Goal: Use online tool/utility

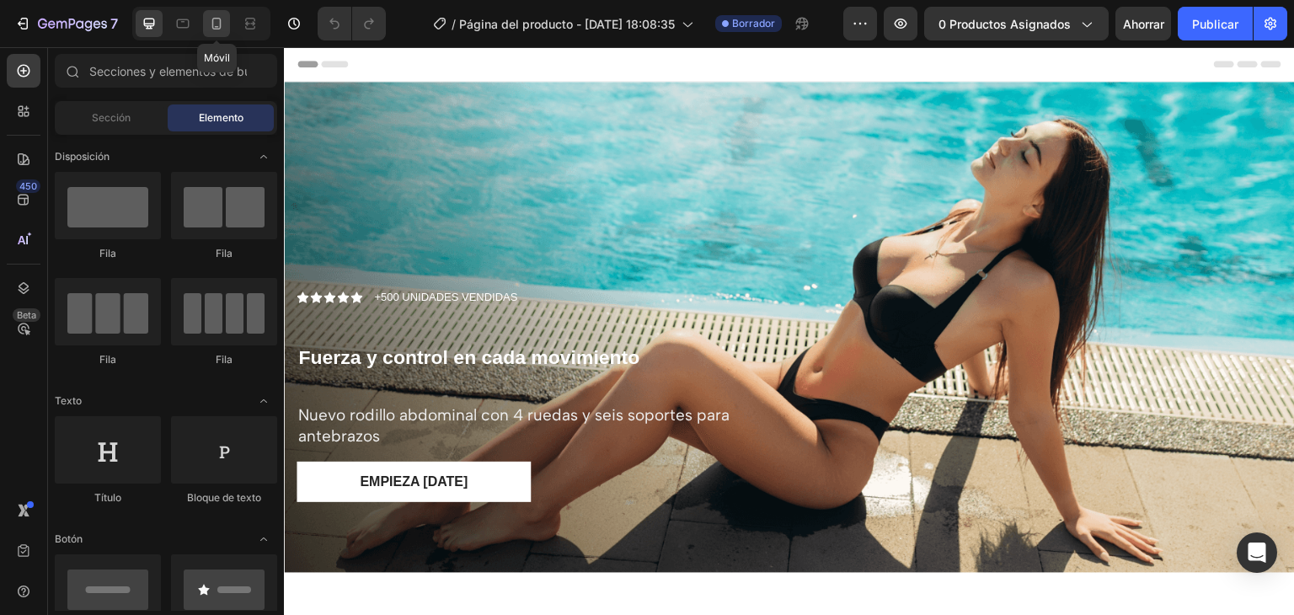
click at [210, 28] on icon at bounding box center [216, 23] width 17 height 17
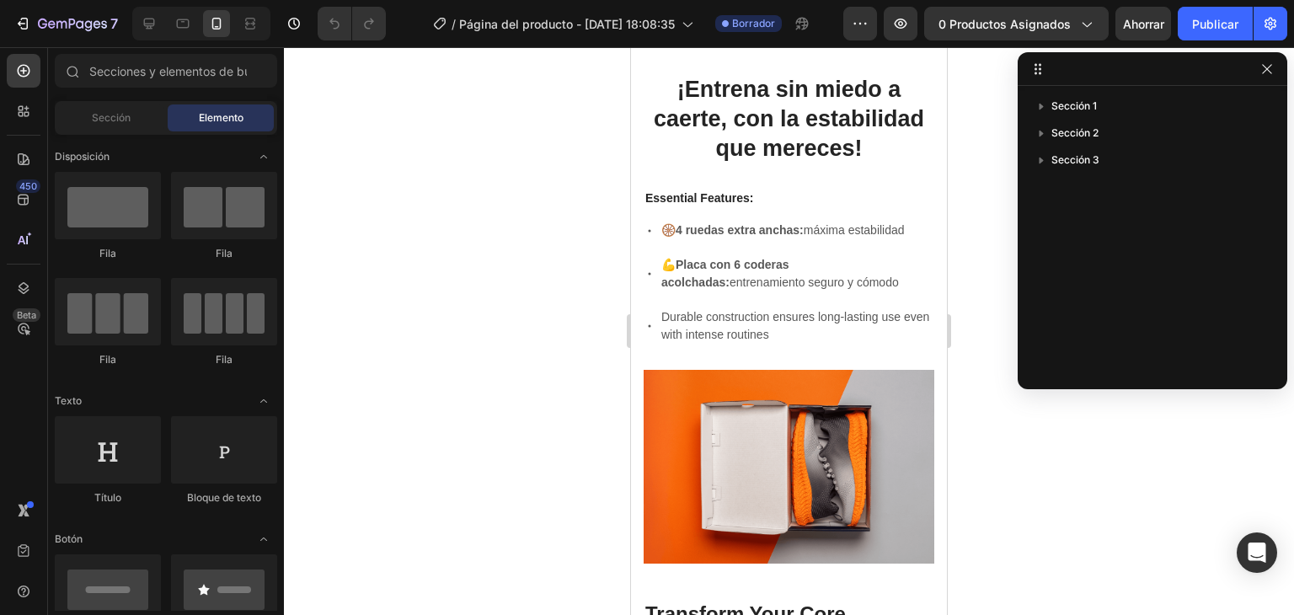
scroll to position [1089, 0]
